Goal: Entertainment & Leisure: Consume media (video, audio)

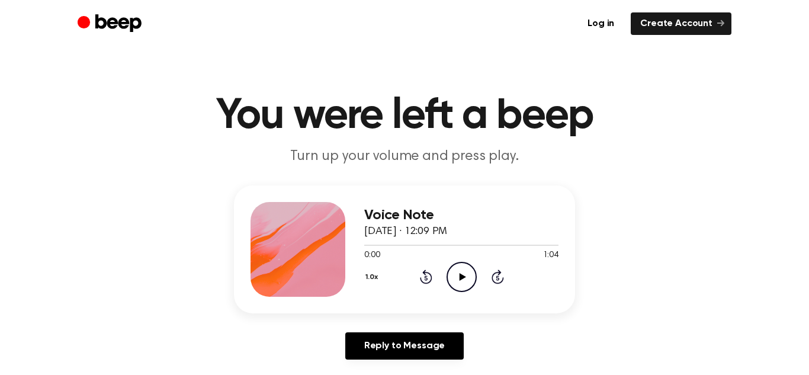
click at [455, 267] on icon "Play Audio" at bounding box center [462, 277] width 30 height 30
click at [455, 267] on icon "Pause Audio" at bounding box center [462, 277] width 30 height 30
click at [457, 268] on icon "Play Audio" at bounding box center [462, 277] width 30 height 30
click at [493, 277] on icon at bounding box center [498, 277] width 12 height 14
click at [459, 276] on icon at bounding box center [461, 277] width 5 height 8
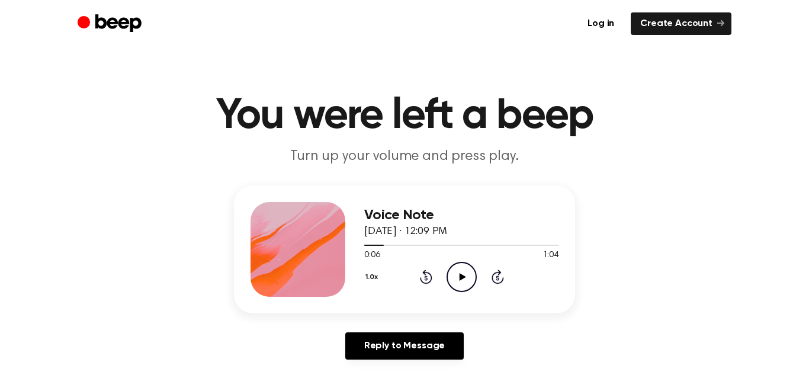
click at [467, 275] on icon "Play Audio" at bounding box center [462, 277] width 30 height 30
click at [427, 271] on icon "Rewind 5 seconds" at bounding box center [426, 276] width 13 height 15
click at [427, 272] on icon at bounding box center [426, 277] width 12 height 14
